Goal: Register for event/course

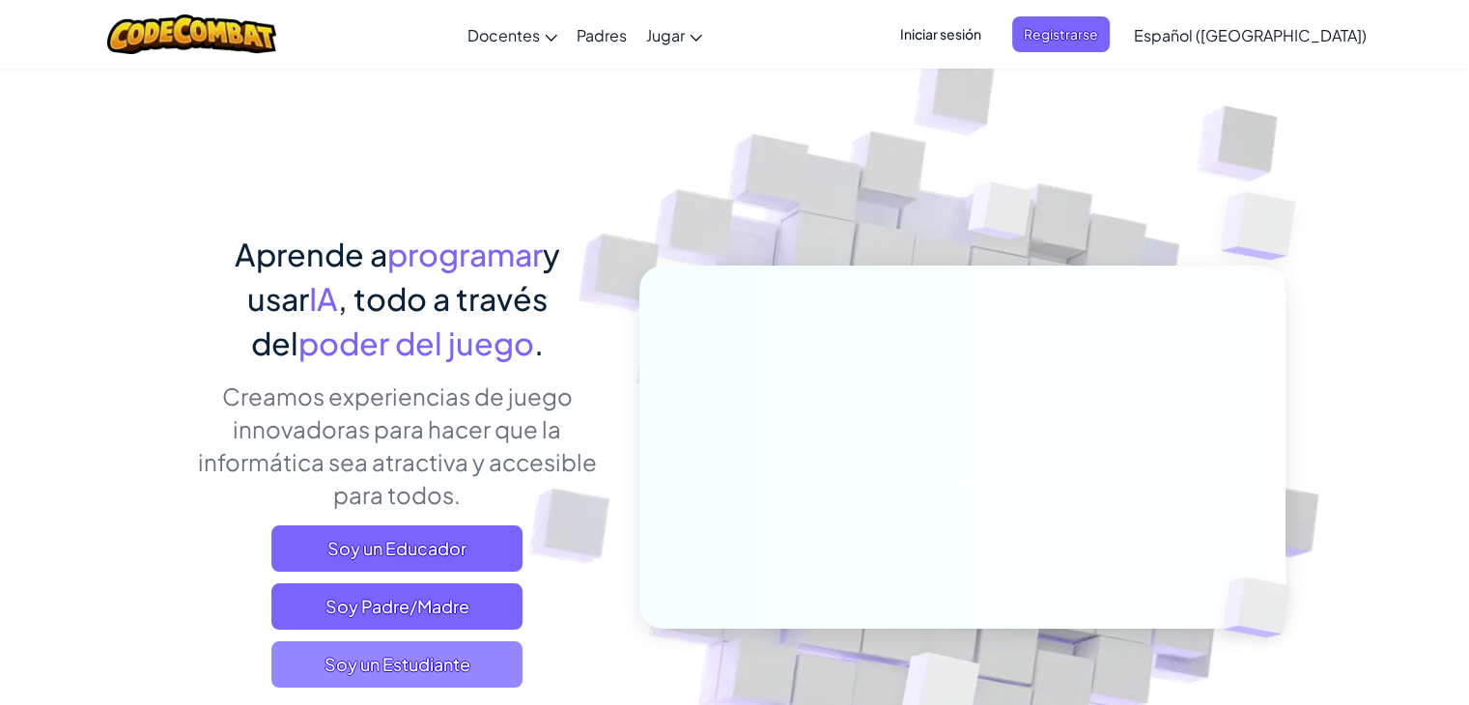
click at [464, 685] on span "Soy un Estudiante" at bounding box center [396, 664] width 251 height 46
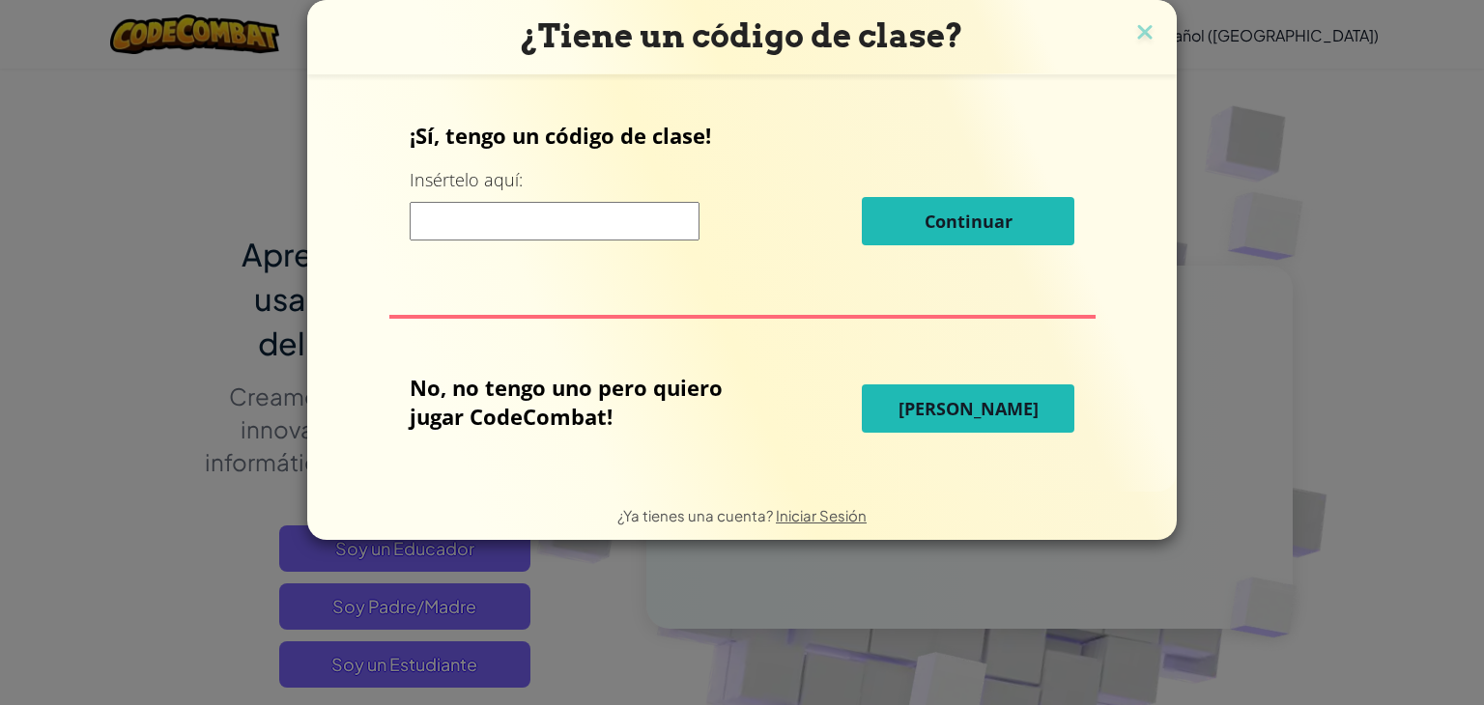
click at [645, 218] on input at bounding box center [555, 221] width 290 height 39
click at [957, 409] on span "[PERSON_NAME]" at bounding box center [968, 408] width 140 height 23
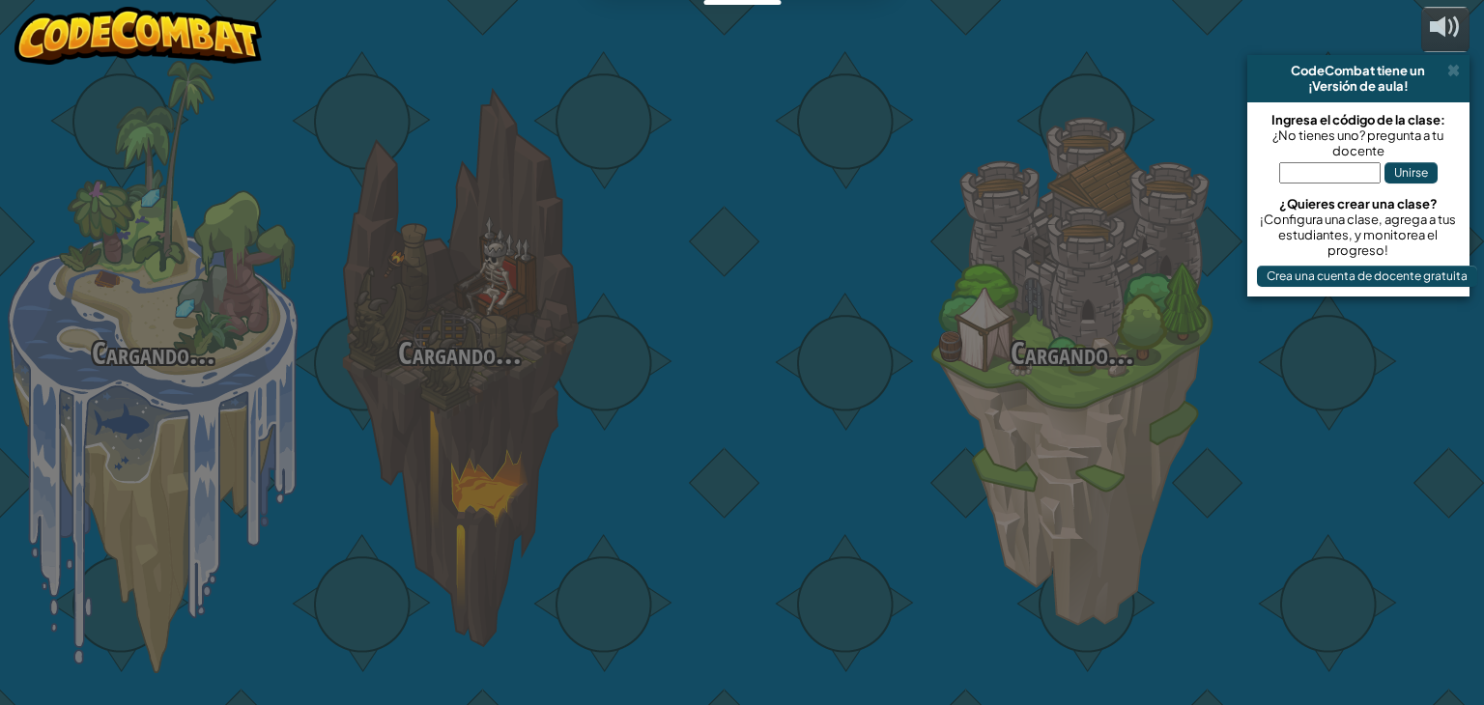
select select "es-419"
